Goal: Navigation & Orientation: Go to known website

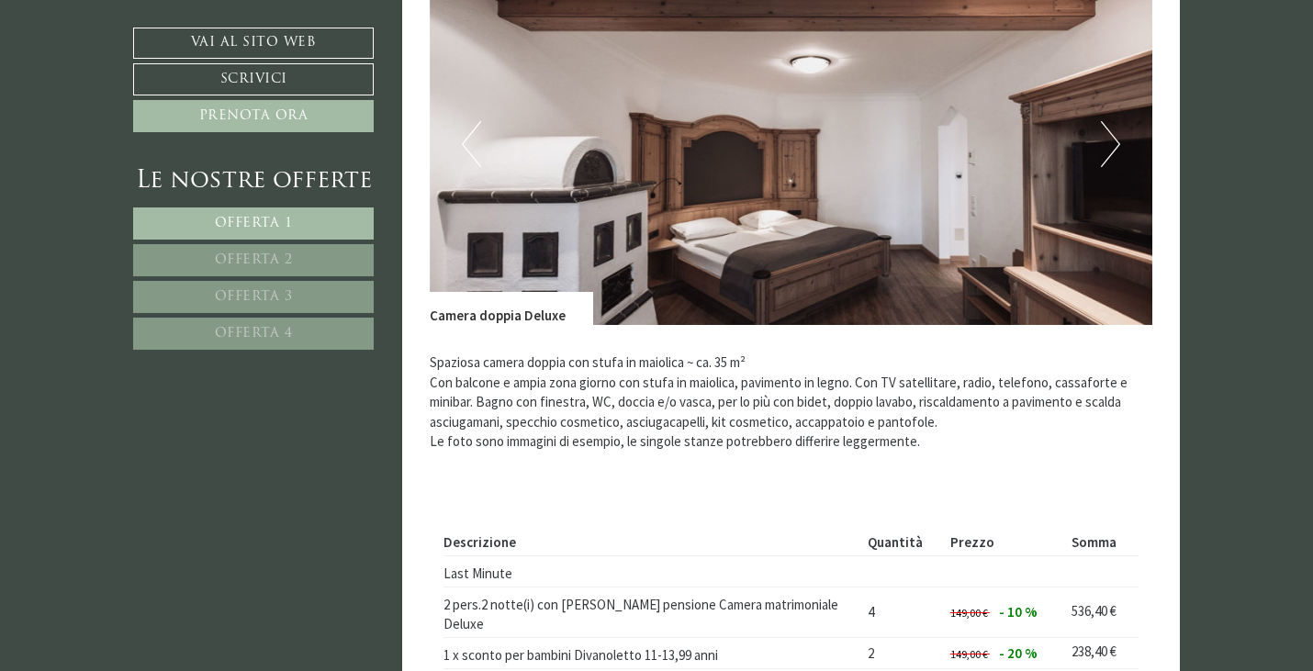
scroll to position [1397, 0]
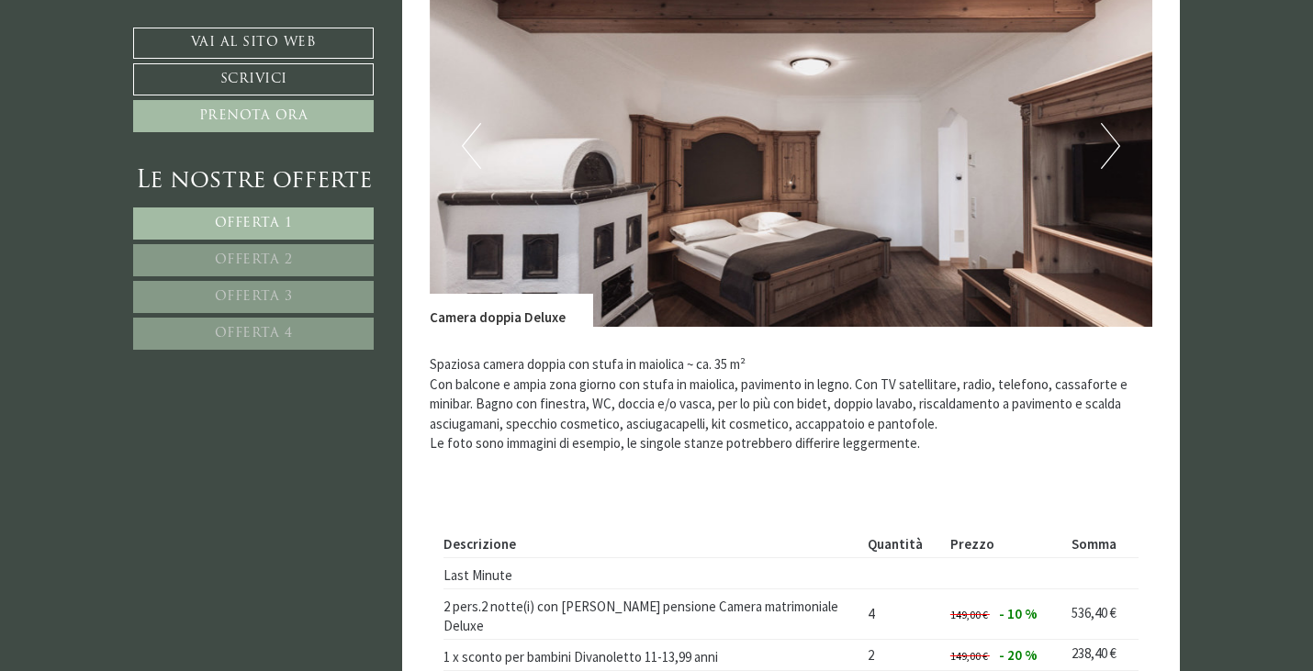
click at [1110, 150] on button "Next" at bounding box center [1110, 146] width 19 height 46
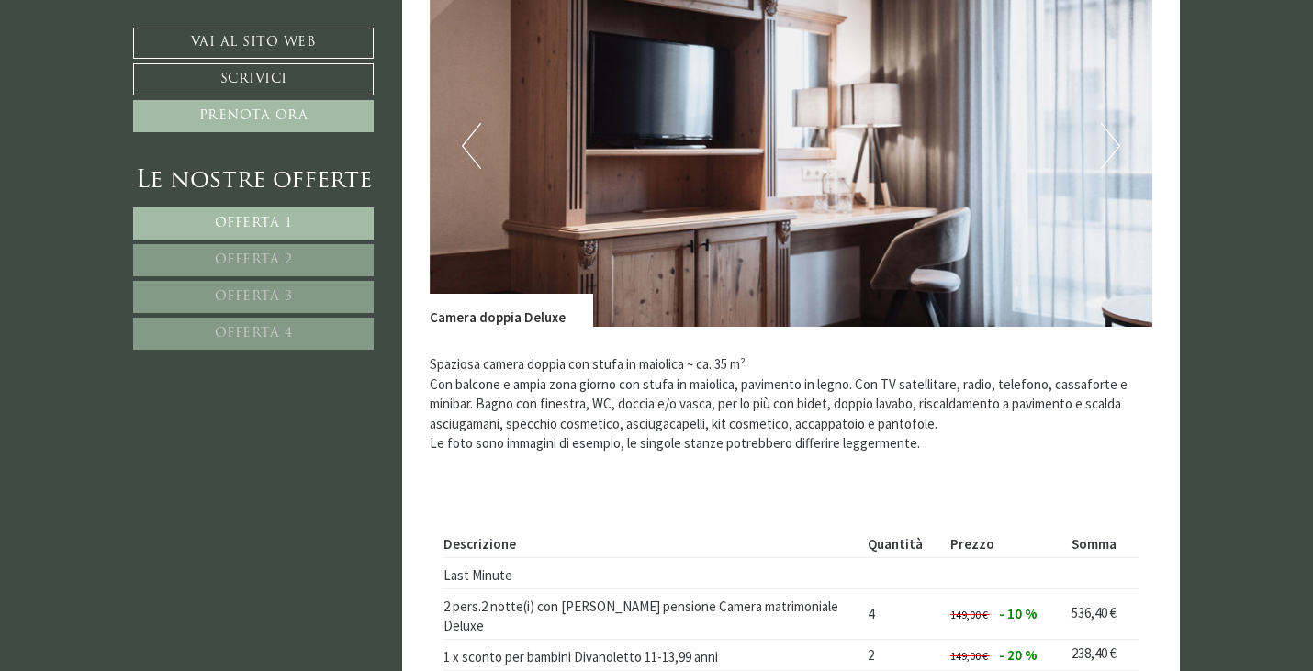
click at [1110, 150] on button "Next" at bounding box center [1110, 146] width 19 height 46
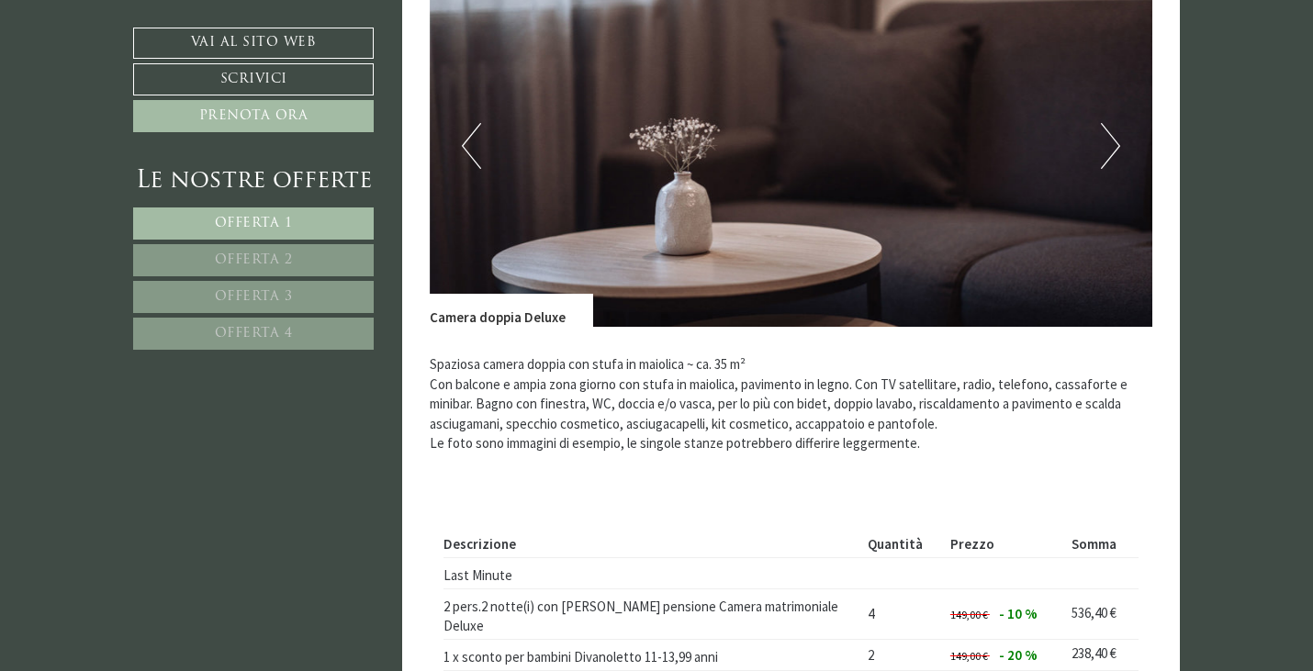
click at [1110, 150] on button "Next" at bounding box center [1110, 146] width 19 height 46
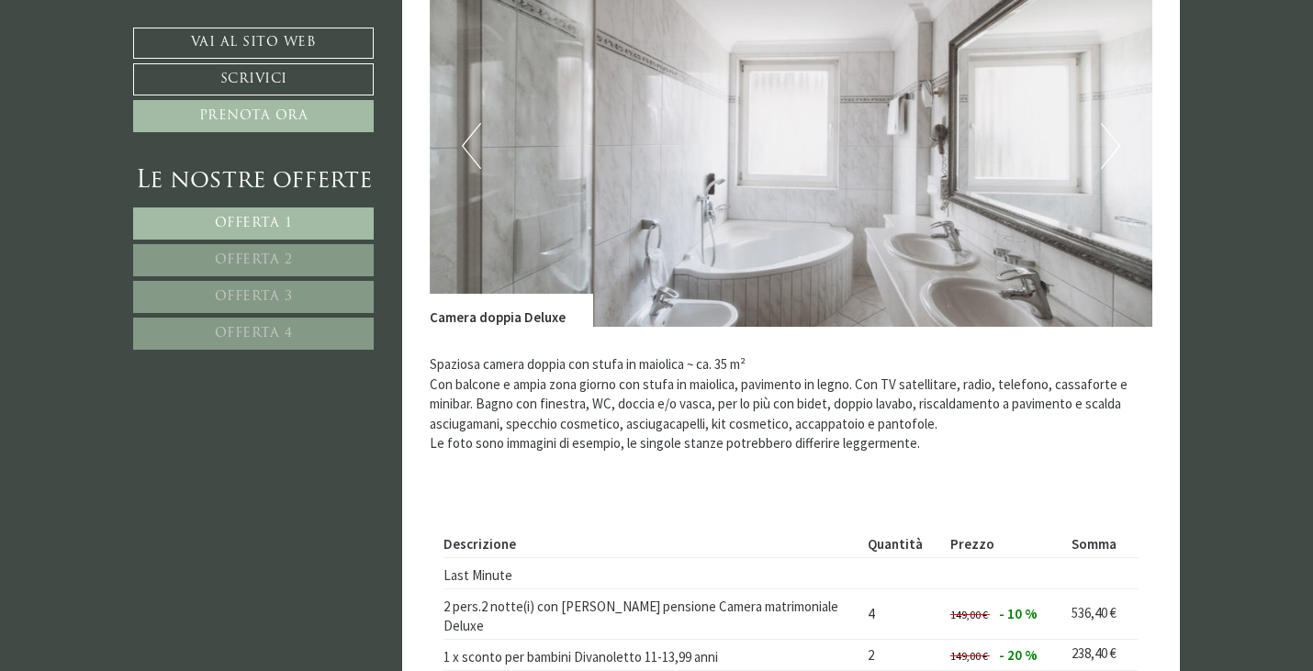
click at [1110, 150] on button "Next" at bounding box center [1110, 146] width 19 height 46
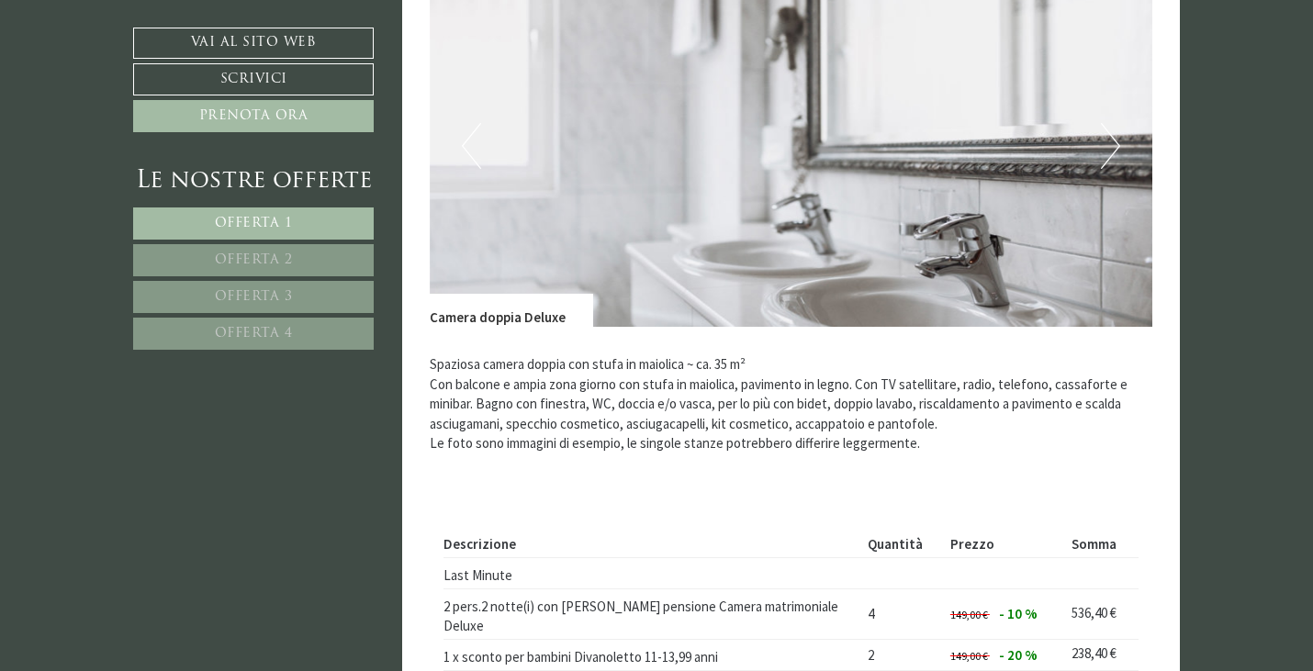
click at [1110, 150] on button "Next" at bounding box center [1110, 146] width 19 height 46
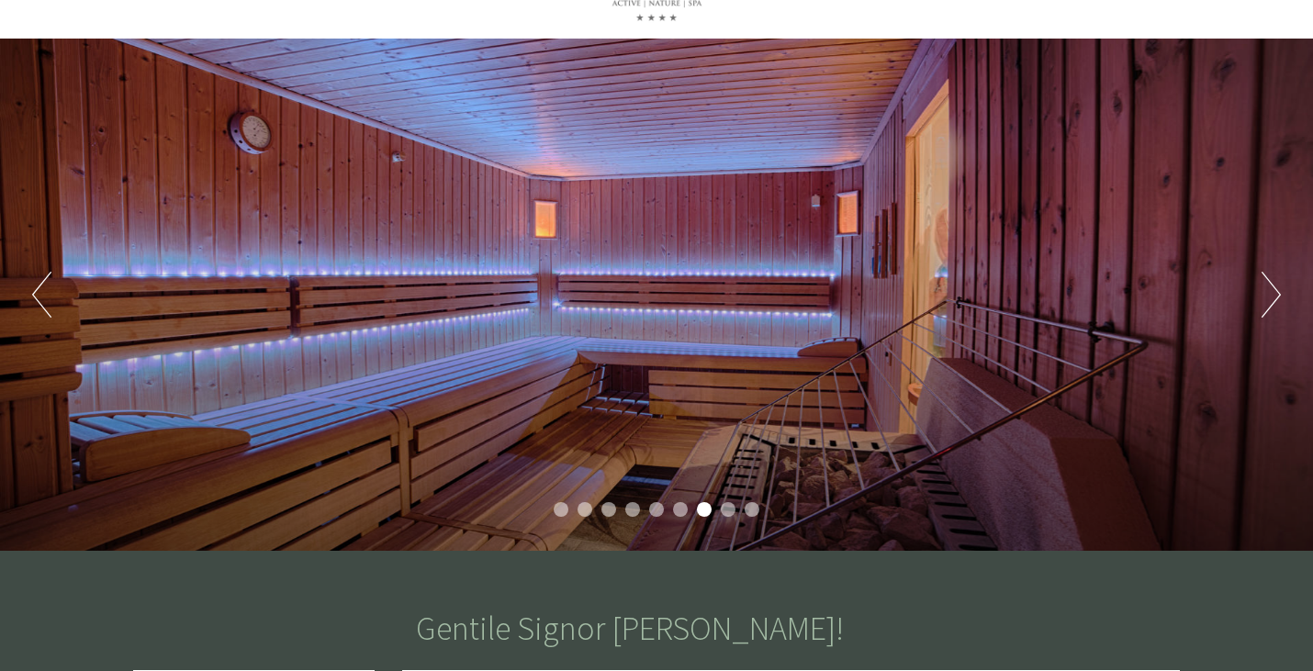
scroll to position [100, 0]
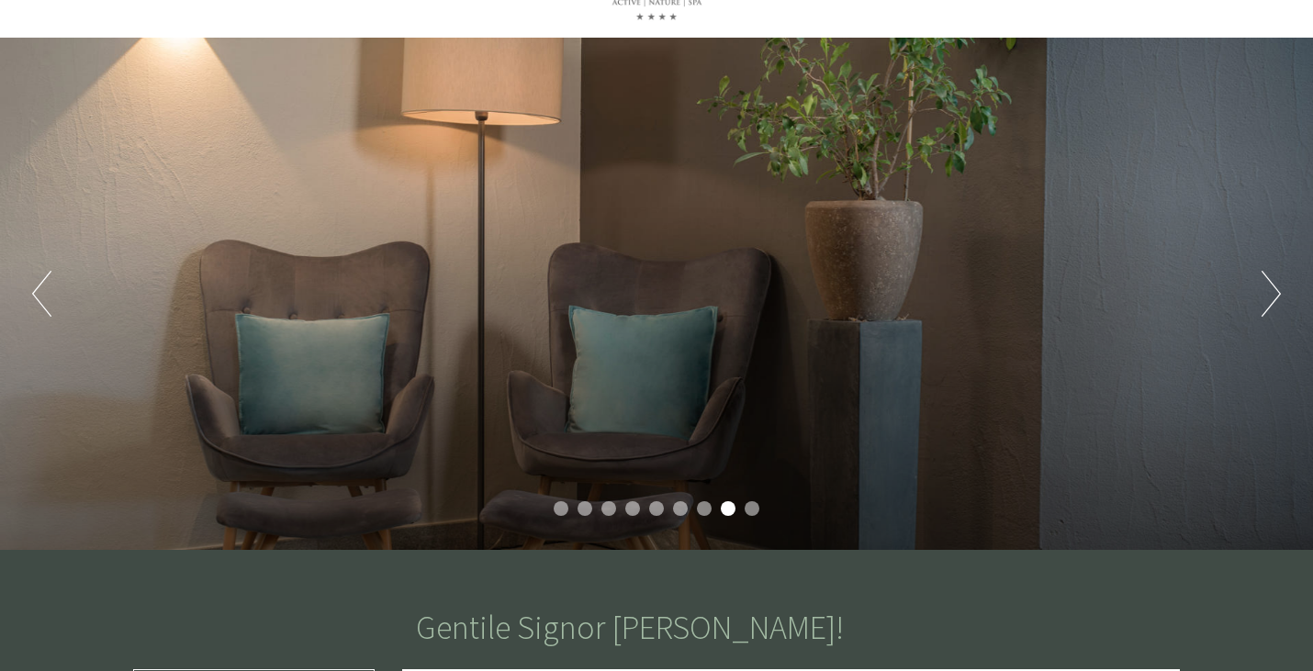
click at [1277, 280] on button "Next" at bounding box center [1270, 294] width 19 height 46
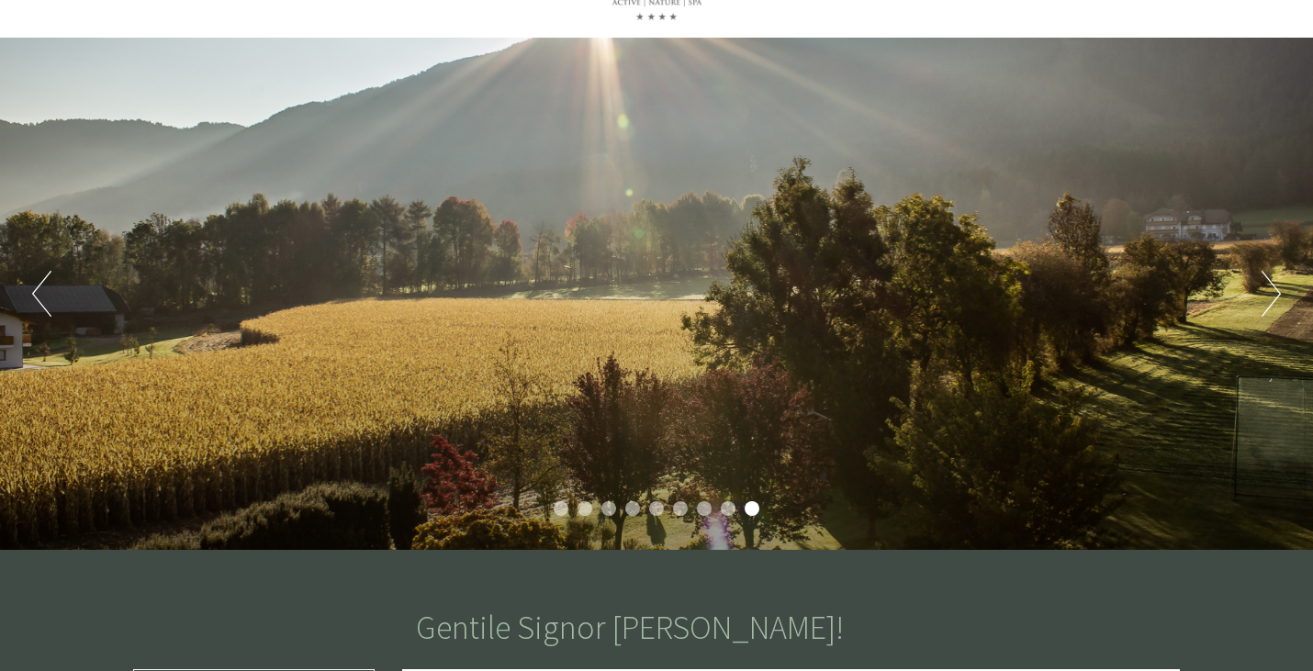
click at [1277, 280] on button "Next" at bounding box center [1270, 294] width 19 height 46
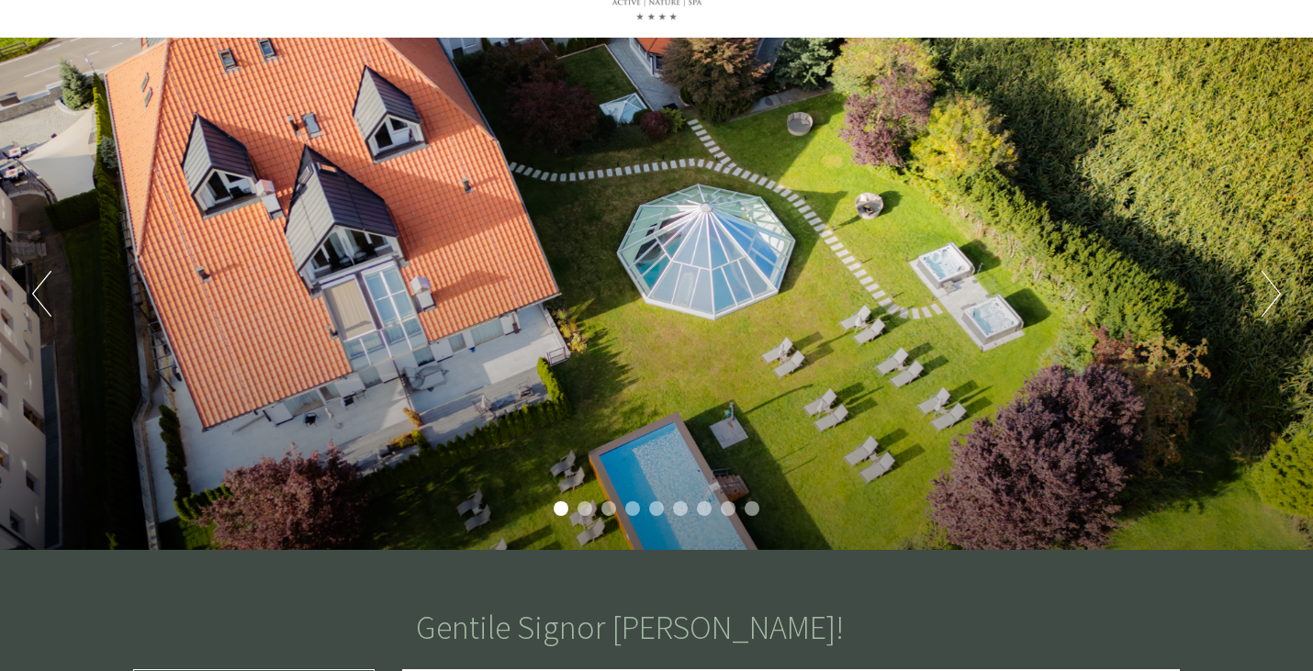
click at [1277, 280] on button "Next" at bounding box center [1270, 294] width 19 height 46
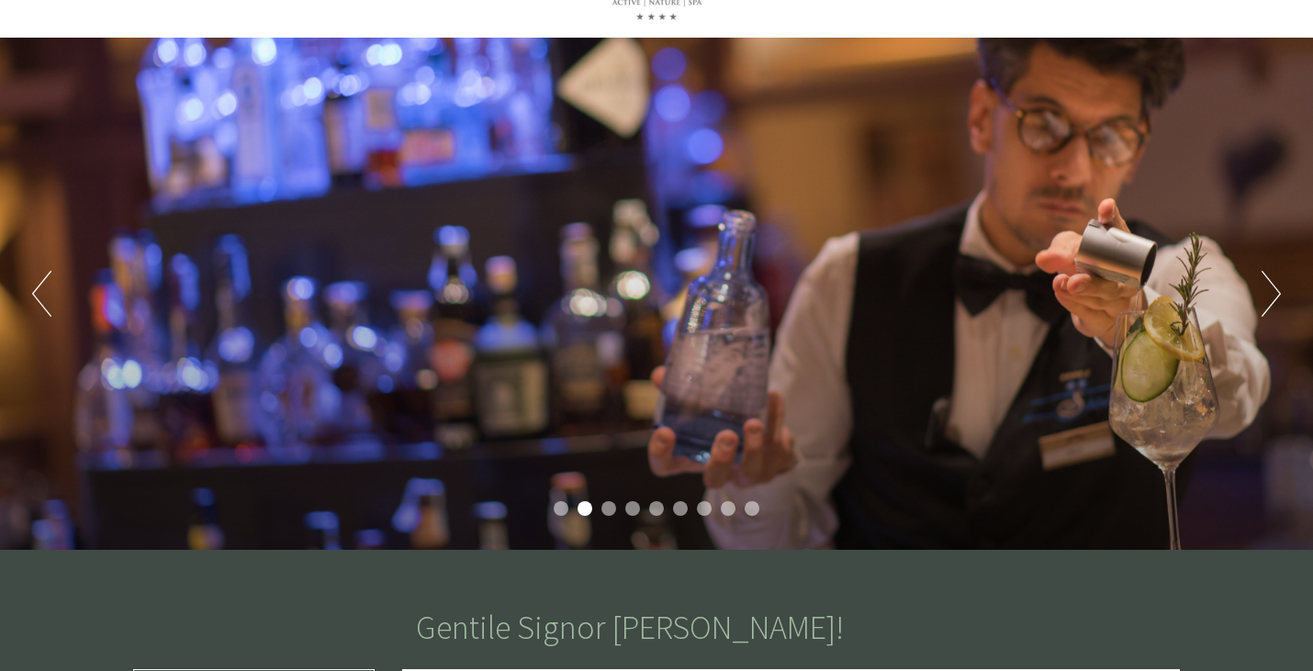
click at [1277, 280] on button "Next" at bounding box center [1270, 294] width 19 height 46
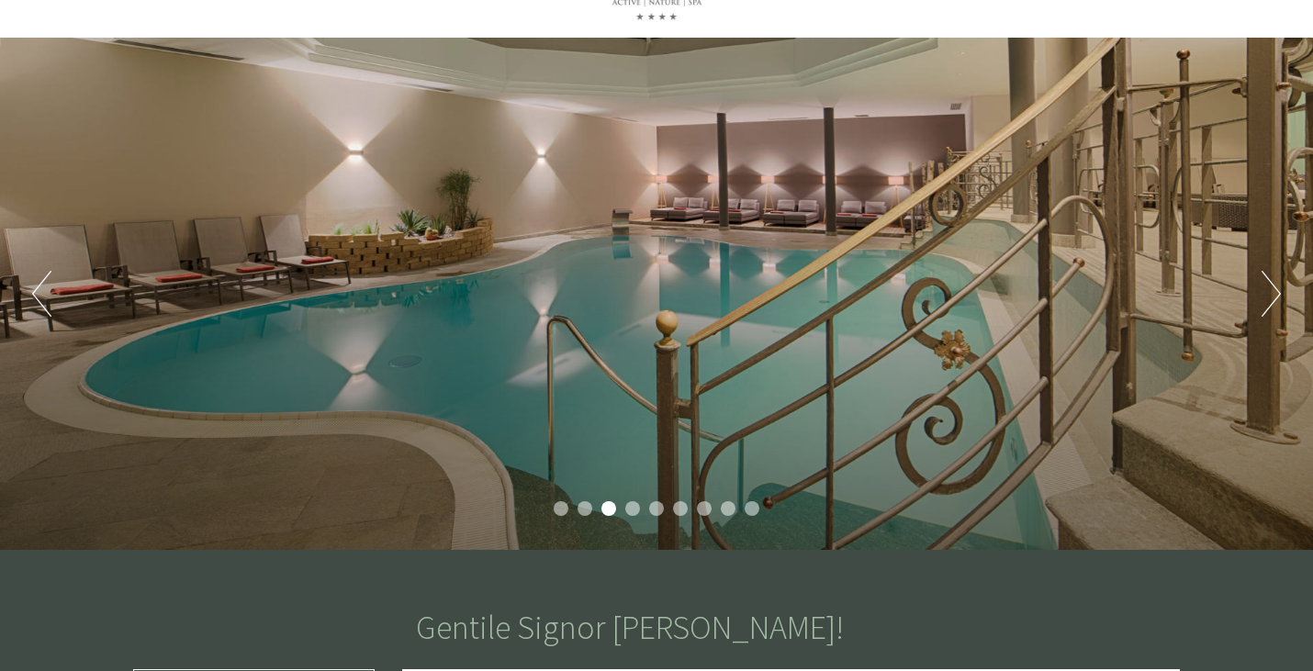
click at [1277, 280] on button "Next" at bounding box center [1270, 294] width 19 height 46
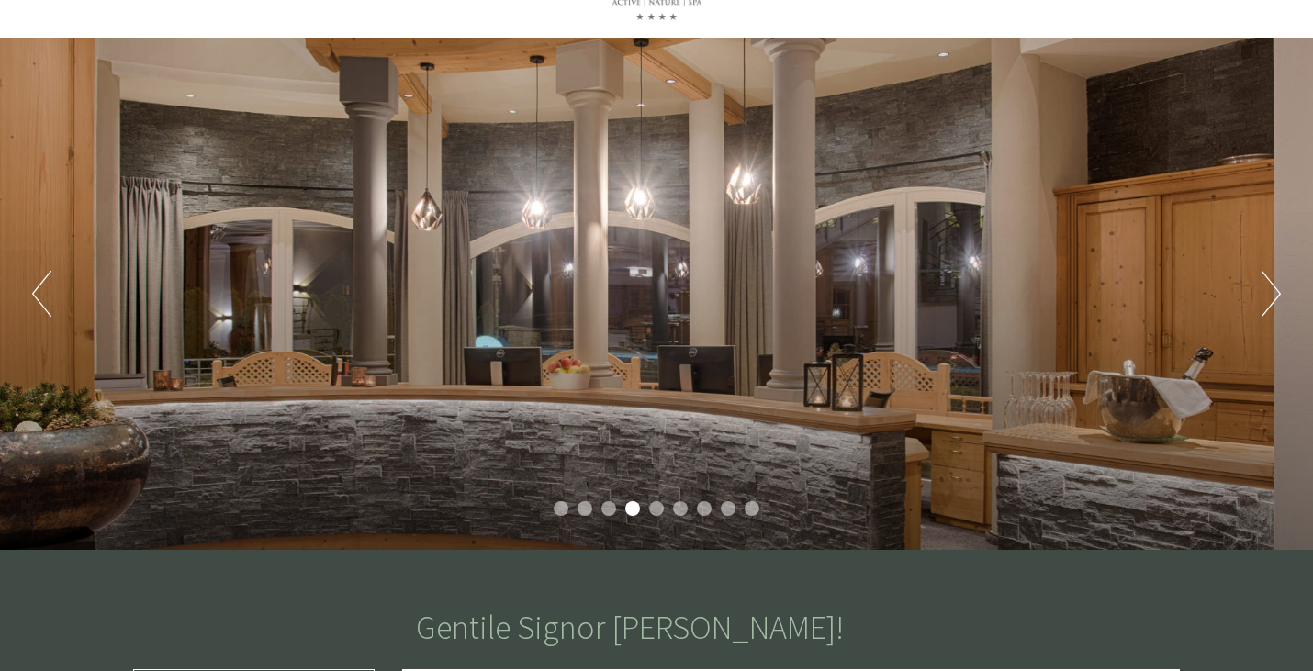
click at [1277, 280] on button "Next" at bounding box center [1270, 294] width 19 height 46
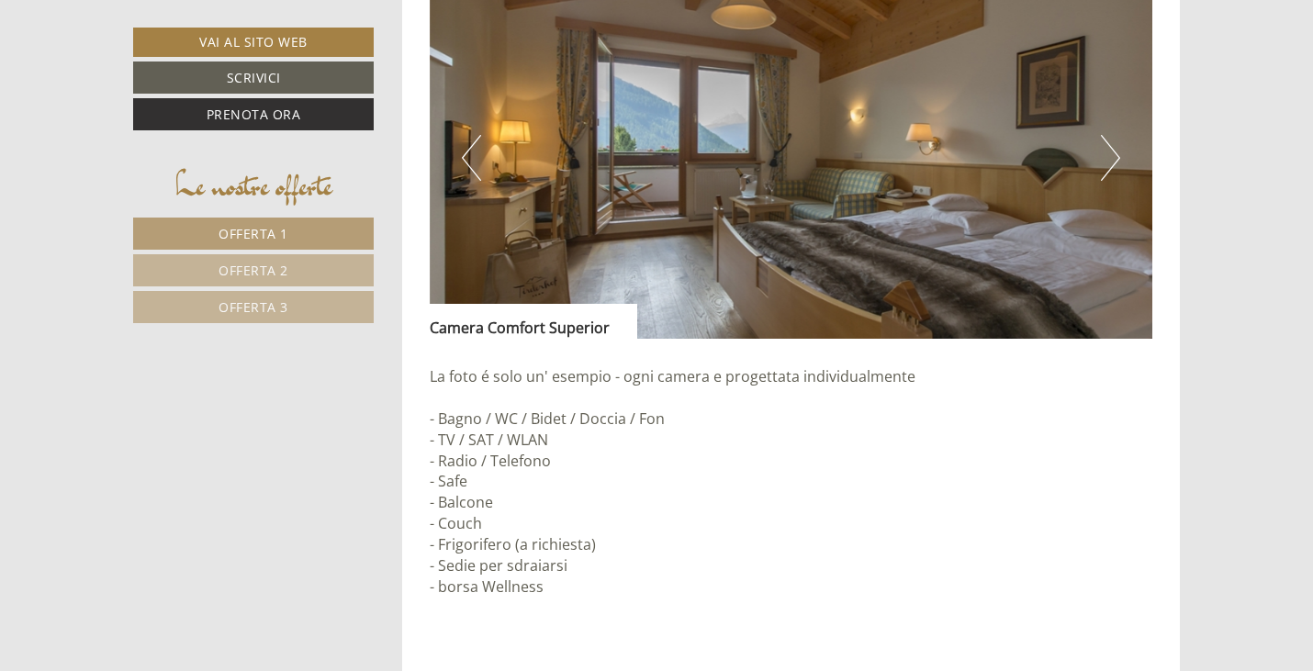
scroll to position [2499, 0]
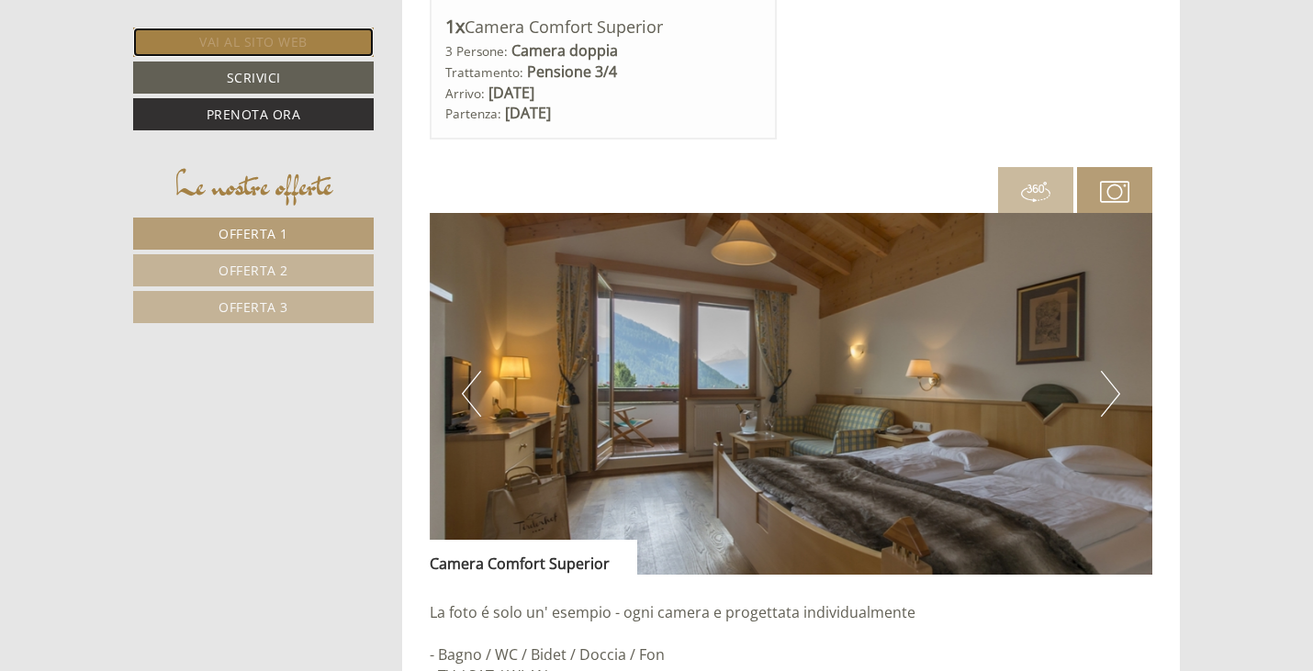
click at [307, 42] on link "Vai al sito web" at bounding box center [253, 42] width 241 height 29
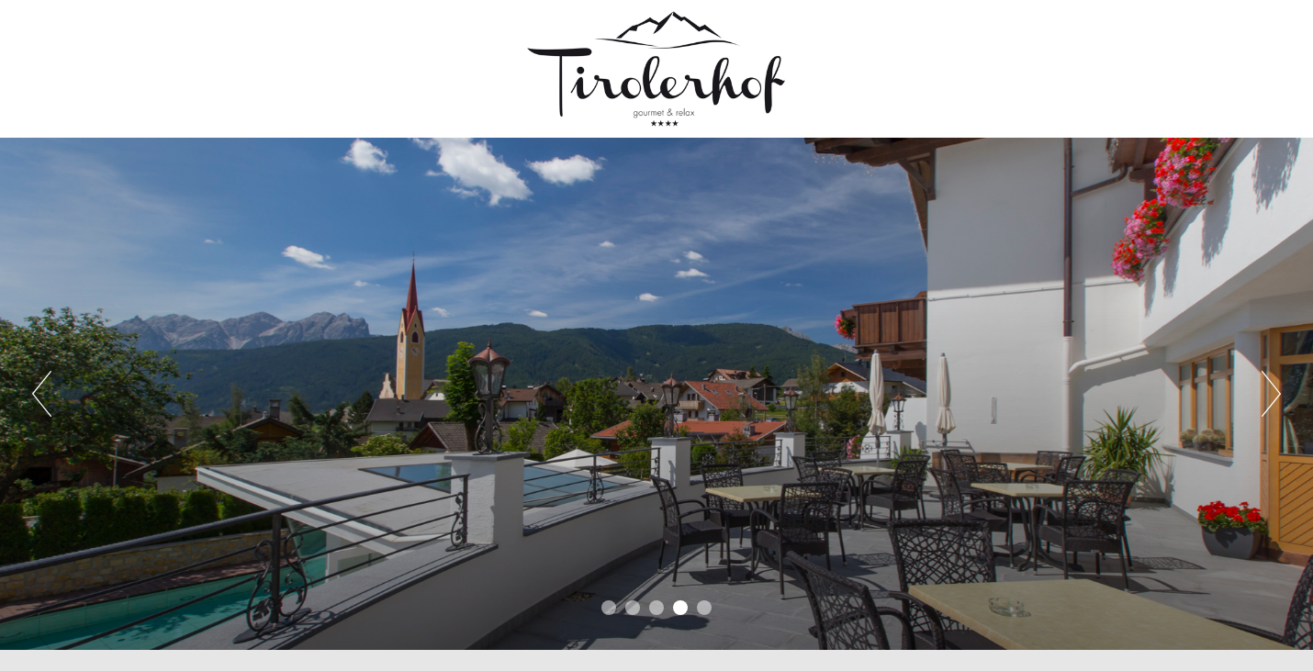
scroll to position [587, 0]
